Goal: Task Accomplishment & Management: Manage account settings

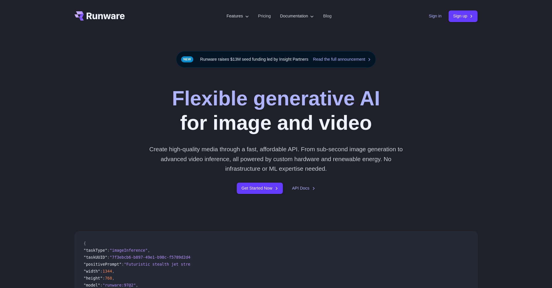
click at [430, 16] on link "Sign in" at bounding box center [435, 16] width 13 height 7
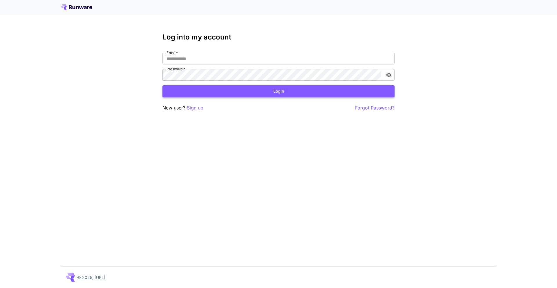
type input "**********"
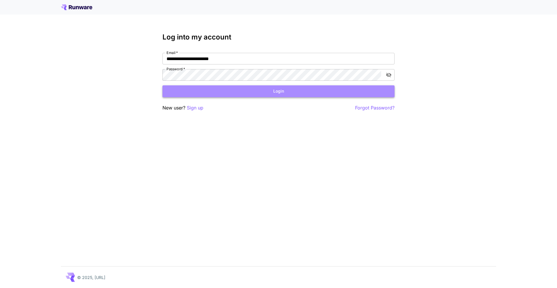
click at [306, 90] on button "Login" at bounding box center [278, 91] width 232 height 12
